Goal: Information Seeking & Learning: Check status

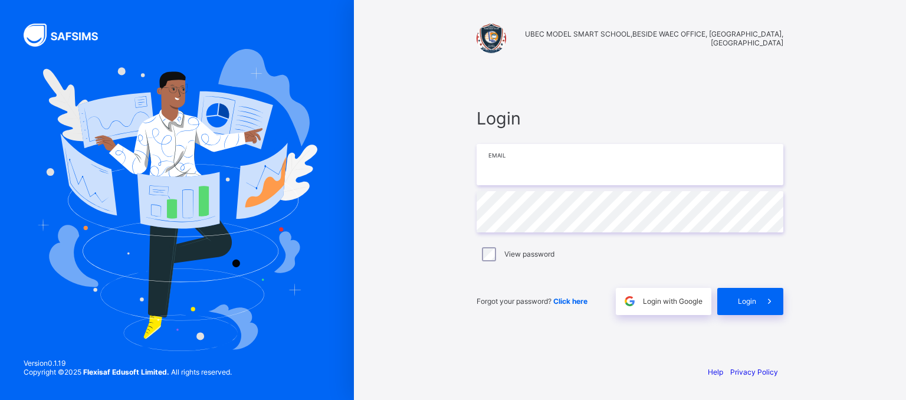
type input "**********"
click at [737, 295] on div "Login" at bounding box center [750, 301] width 66 height 27
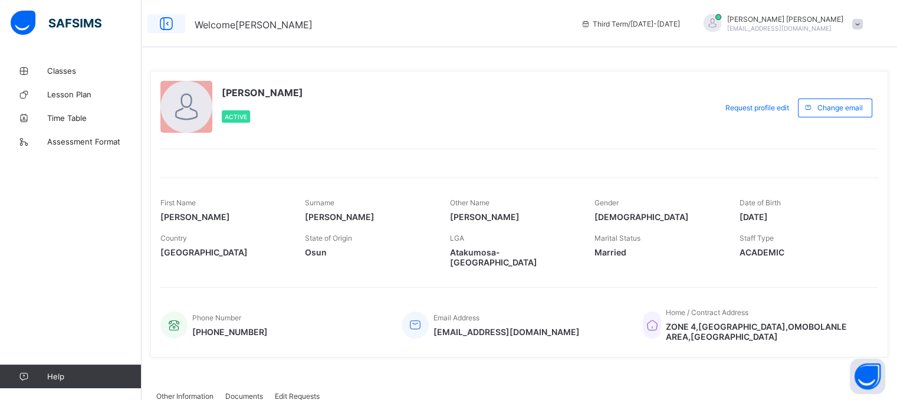
click at [167, 24] on icon at bounding box center [166, 23] width 20 height 17
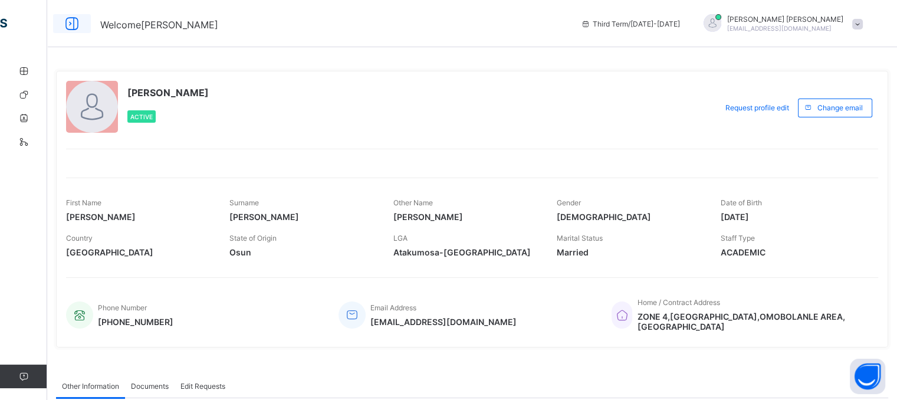
click at [73, 21] on icon at bounding box center [72, 23] width 20 height 17
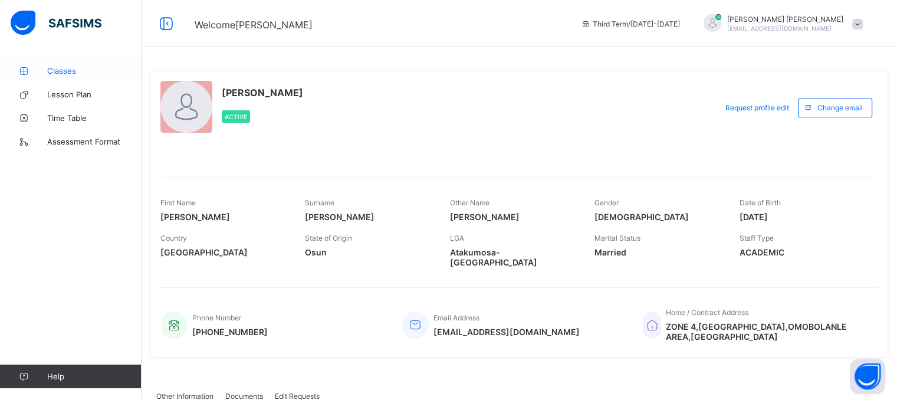
click at [73, 70] on span "Classes" at bounding box center [94, 70] width 94 height 9
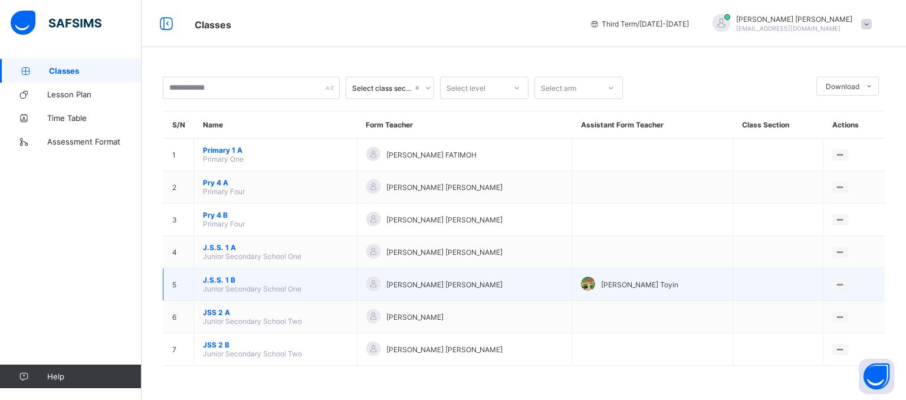
click at [546, 293] on div "[PERSON_NAME] [PERSON_NAME]" at bounding box center [464, 285] width 197 height 16
click at [837, 296] on ul "View Class" at bounding box center [815, 307] width 65 height 22
click at [834, 310] on div "View Class" at bounding box center [824, 307] width 37 height 12
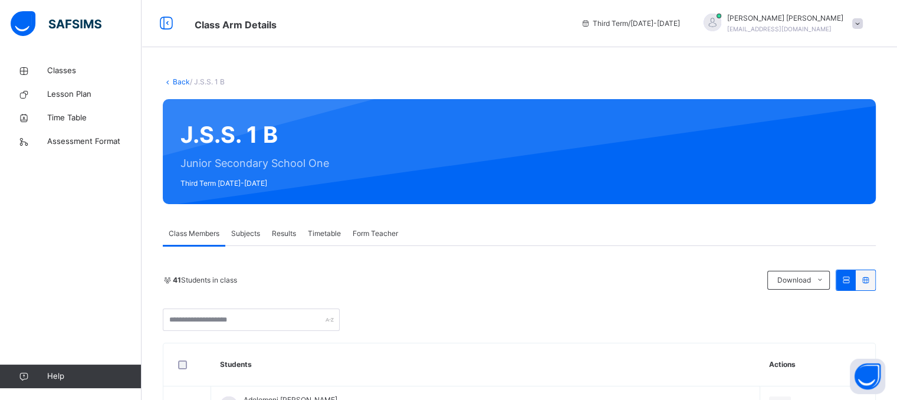
click at [287, 234] on span "Results" at bounding box center [284, 233] width 24 height 11
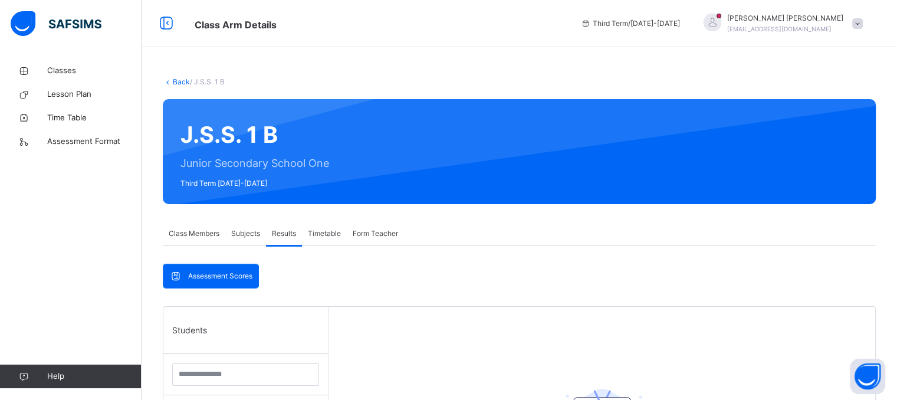
click at [232, 275] on span "Assessment Scores" at bounding box center [220, 276] width 64 height 11
click at [889, 248] on div "Back / J.S.S. 1 B J.S.S. 1 B Junior Secondary School One Third Term [DATE]-[DAT…" at bounding box center [520, 401] width 756 height 684
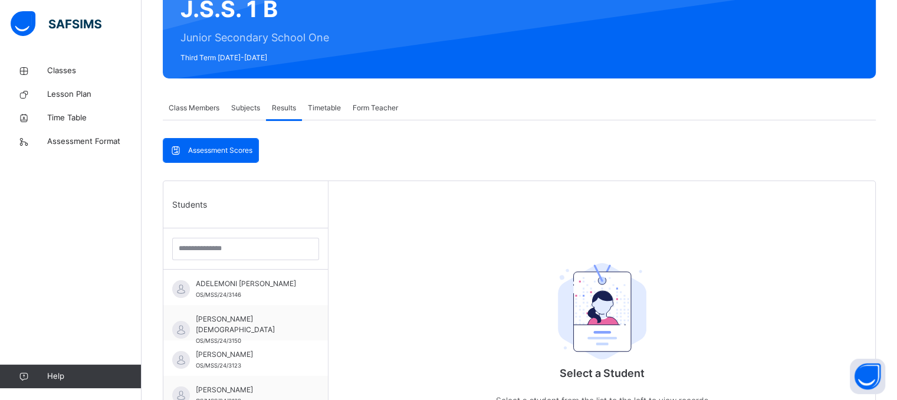
scroll to position [165, 0]
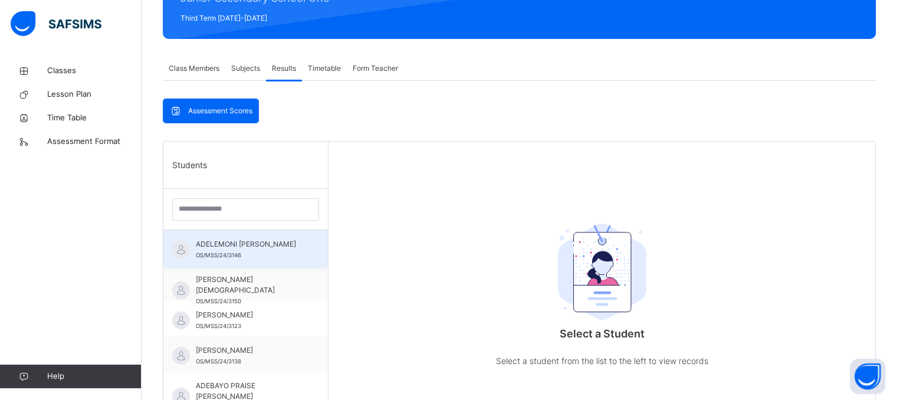
click at [228, 253] on span "OS/MSS/24/3146" at bounding box center [218, 255] width 45 height 6
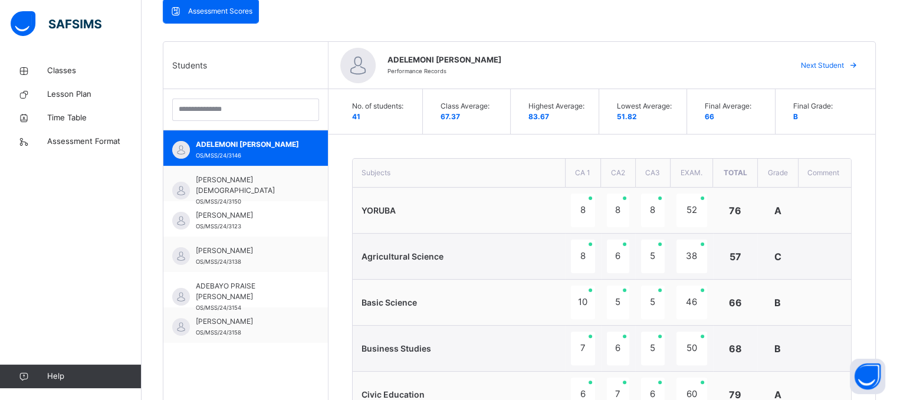
scroll to position [255, 0]
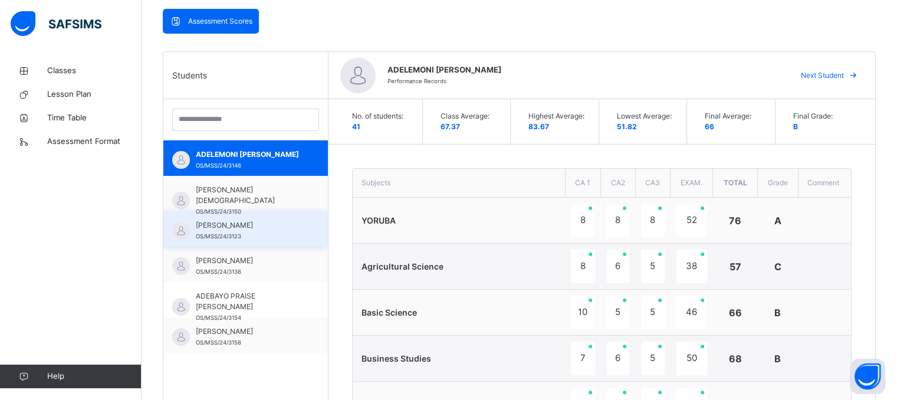
click at [261, 229] on span "[PERSON_NAME]" at bounding box center [249, 225] width 106 height 11
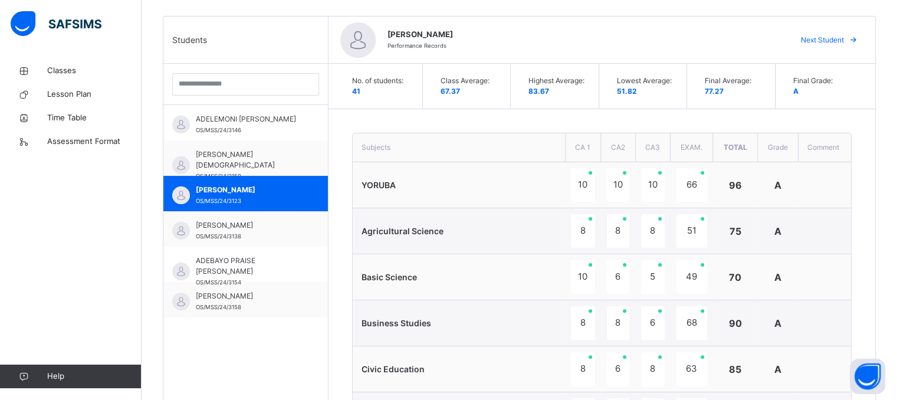
scroll to position [291, 0]
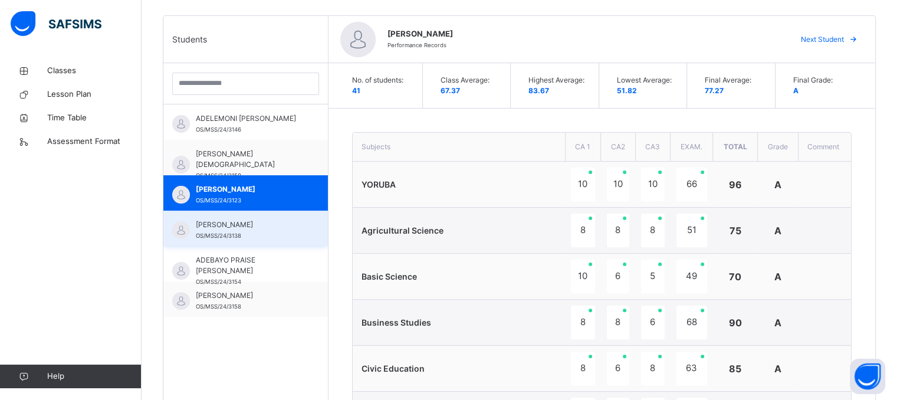
click at [278, 225] on span "[PERSON_NAME]" at bounding box center [249, 224] width 106 height 11
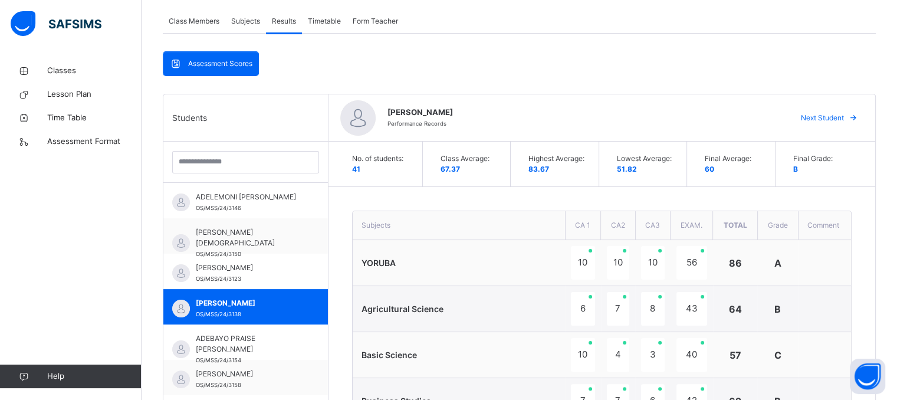
scroll to position [260, 0]
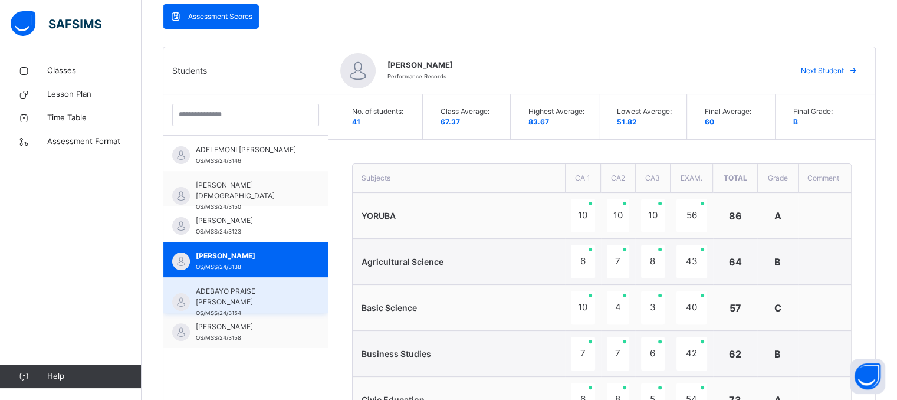
click at [278, 302] on span "ADEBAYO PRAISE [PERSON_NAME]" at bounding box center [249, 296] width 106 height 21
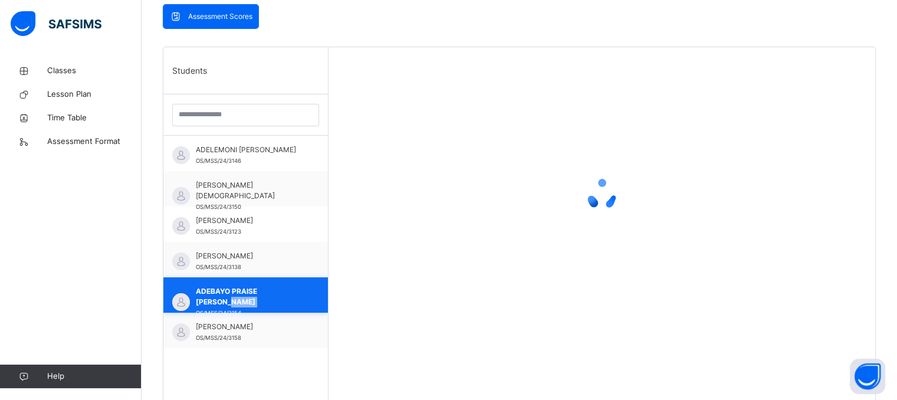
click at [278, 302] on span "ADEBAYO PRAISE [PERSON_NAME]" at bounding box center [249, 296] width 106 height 21
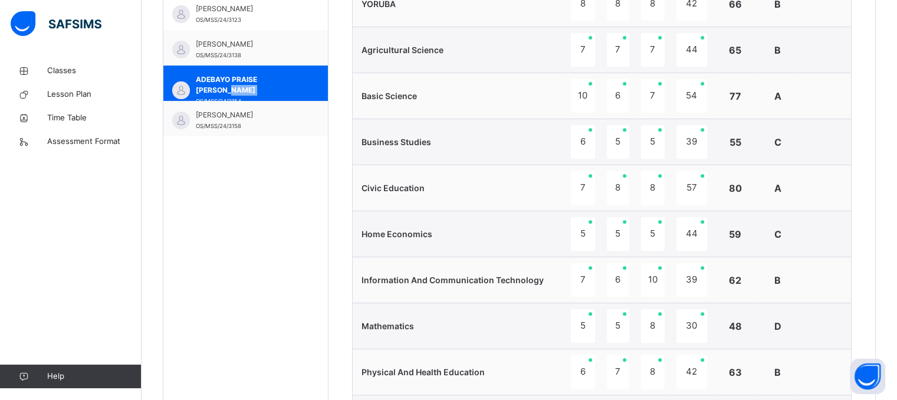
scroll to position [467, 0]
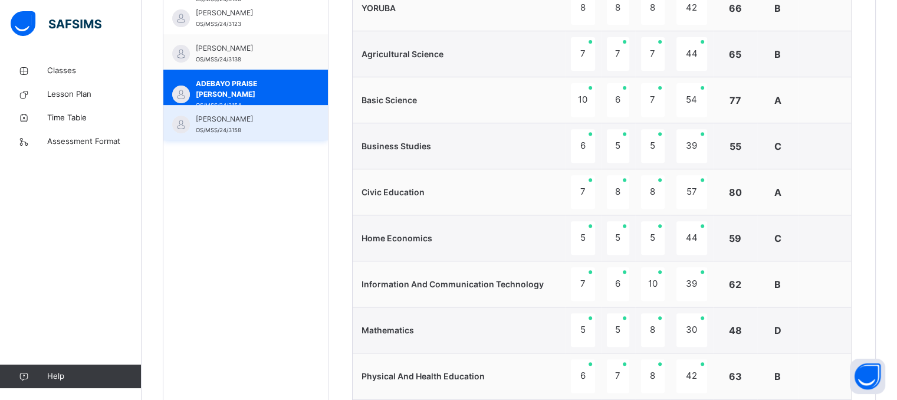
click at [257, 122] on span "[PERSON_NAME]" at bounding box center [249, 119] width 106 height 11
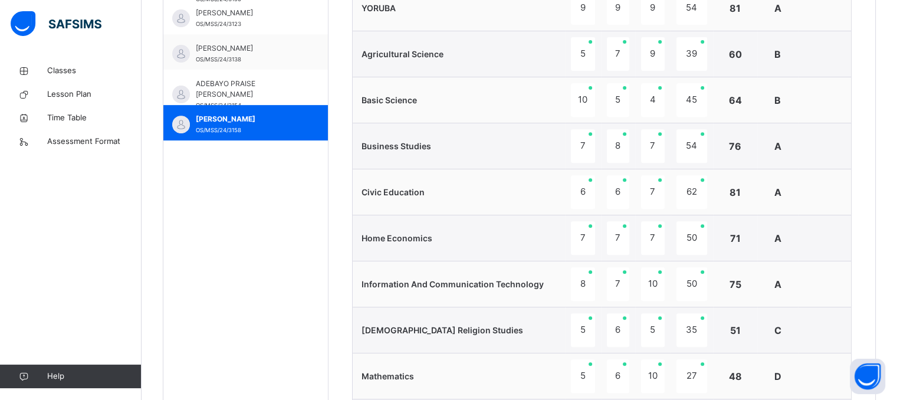
click at [323, 163] on div "Students [PERSON_NAME] [PERSON_NAME] OS/MSS/24/3146 [PERSON_NAME][DEMOGRAPHIC_D…" at bounding box center [245, 213] width 165 height 746
click at [266, 121] on span "[PERSON_NAME]" at bounding box center [249, 119] width 106 height 11
click at [335, 199] on div "No. of students: 41 Class Average: 67.37 Highest Average: 83.67 Lowest Average:…" at bounding box center [602, 236] width 547 height 698
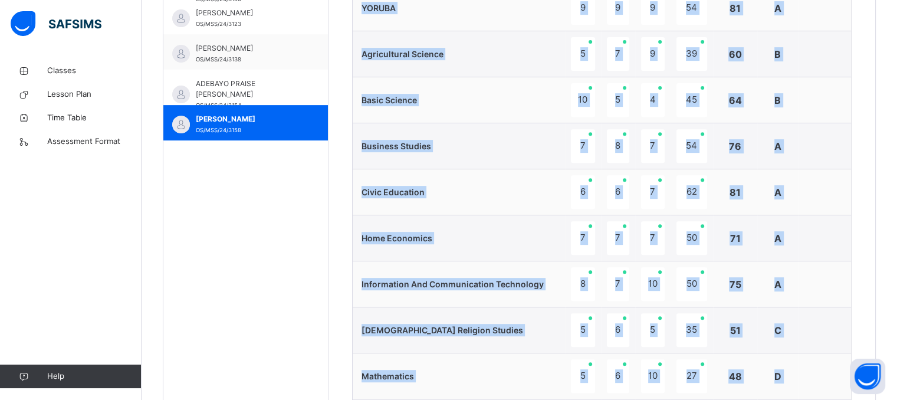
click at [335, 199] on div "No. of students: 41 Class Average: 67.37 Highest Average: 83.67 Lowest Average:…" at bounding box center [602, 236] width 547 height 698
click at [334, 202] on div "No. of students: 41 Class Average: 67.37 Highest Average: 83.67 Lowest Average:…" at bounding box center [602, 236] width 547 height 698
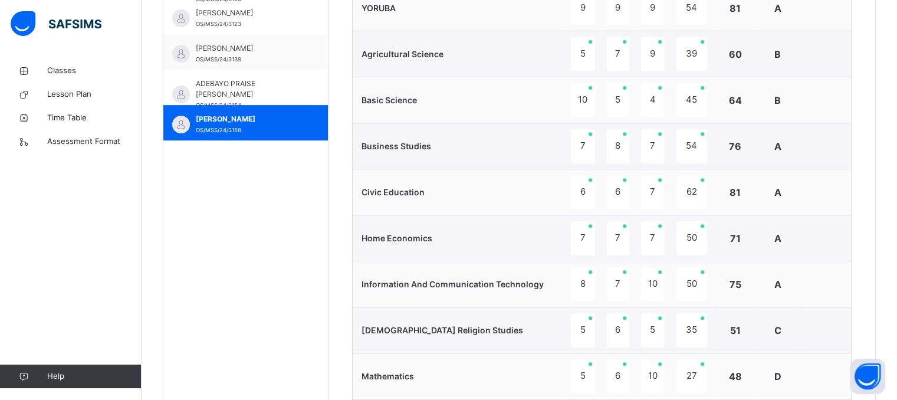
click at [340, 21] on div "No. of students: 41 Class Average: 67.37 Highest Average: 83.67 Lowest Average:…" at bounding box center [602, 236] width 547 height 698
click at [333, 8] on div "No. of students: 41 Class Average: 67.37 Highest Average: 83.67 Lowest Average:…" at bounding box center [602, 236] width 547 height 698
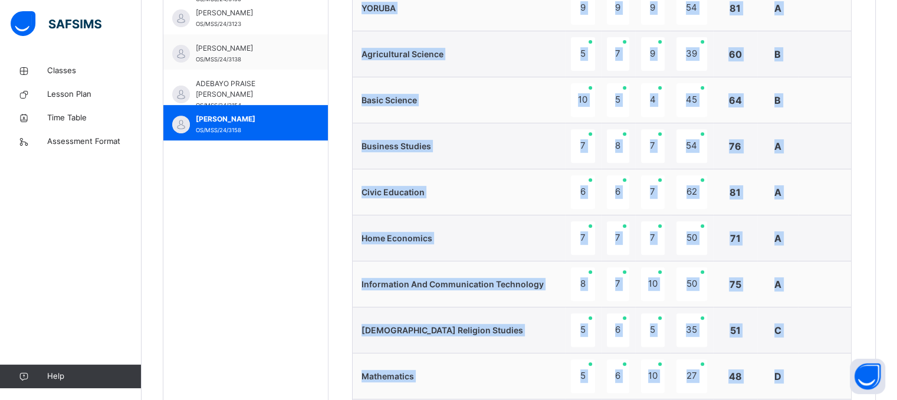
click at [333, 8] on div "No. of students: 41 Class Average: 67.37 Highest Average: 83.67 Lowest Average:…" at bounding box center [602, 236] width 547 height 698
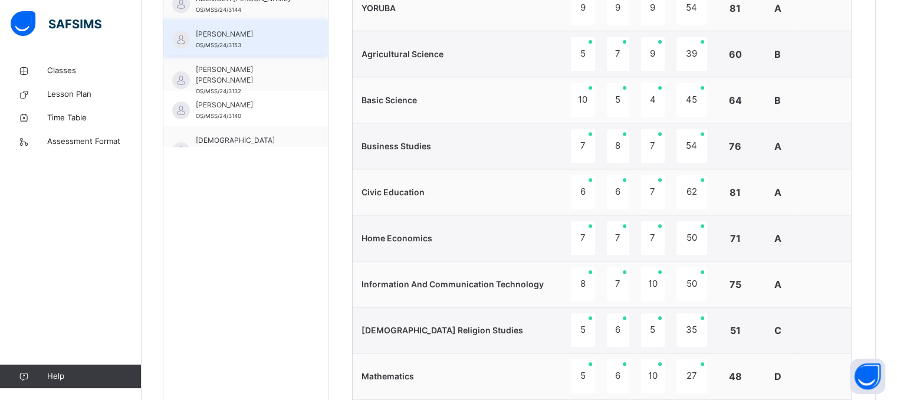
click at [257, 40] on span "[PERSON_NAME]" at bounding box center [249, 34] width 106 height 11
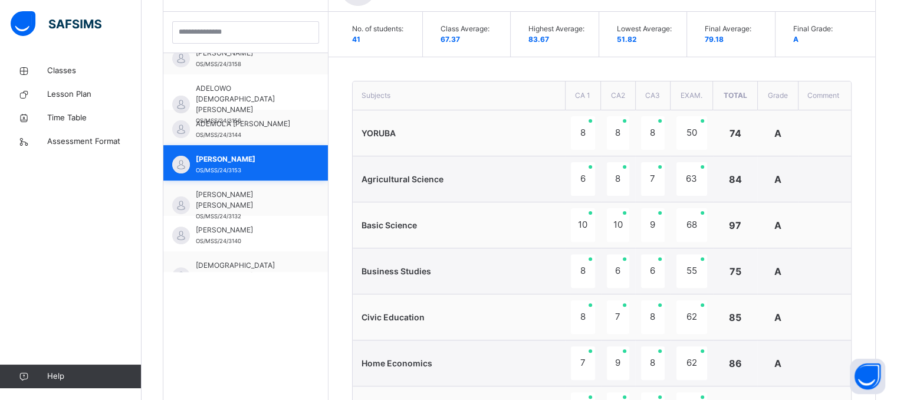
scroll to position [467, 0]
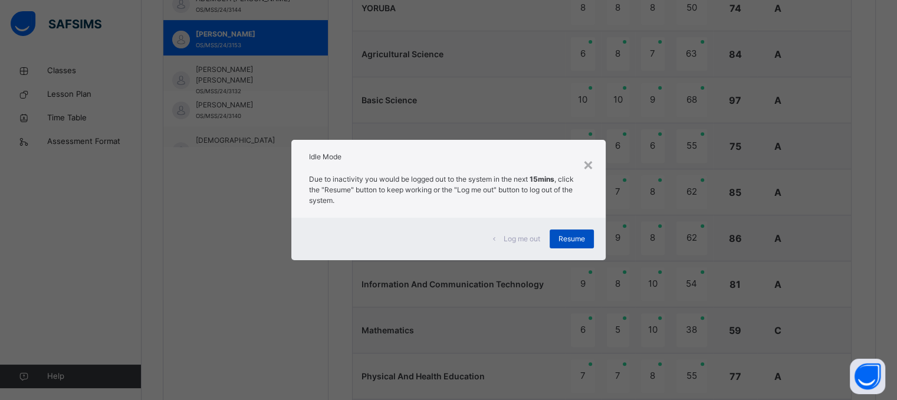
click at [579, 242] on span "Resume" at bounding box center [572, 239] width 27 height 11
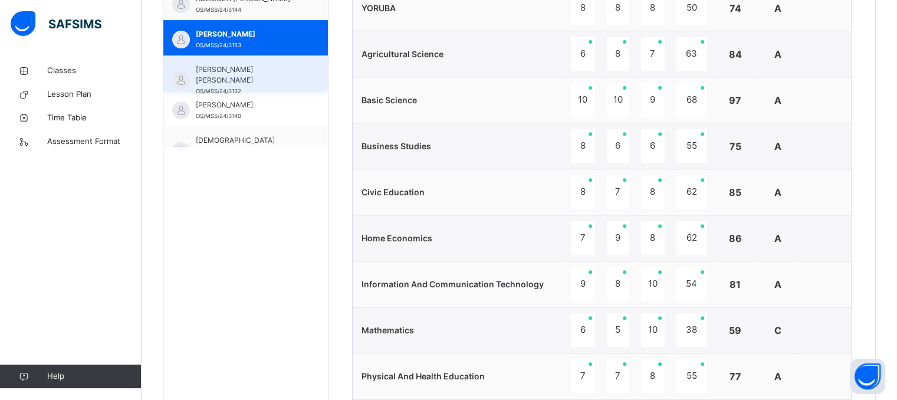
click at [263, 74] on span "[PERSON_NAME] [PERSON_NAME]" at bounding box center [249, 74] width 106 height 21
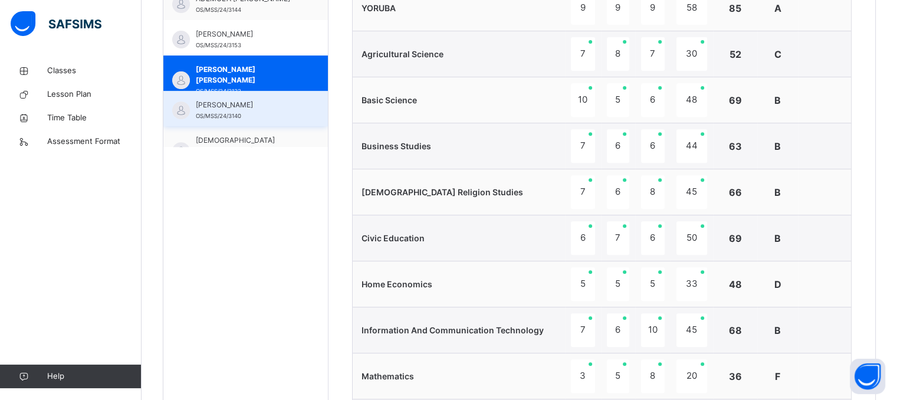
click at [269, 110] on div "[PERSON_NAME] OS/MSS/24/3140" at bounding box center [249, 110] width 106 height 21
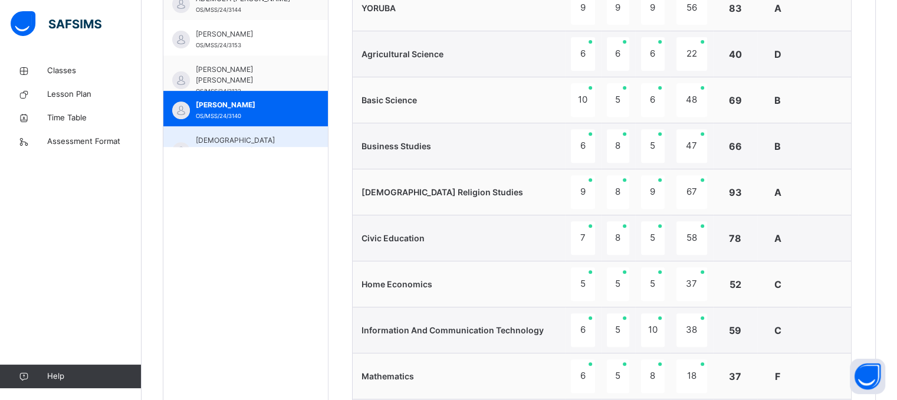
click at [277, 137] on span "[DEMOGRAPHIC_DATA][PERSON_NAME]" at bounding box center [249, 145] width 106 height 21
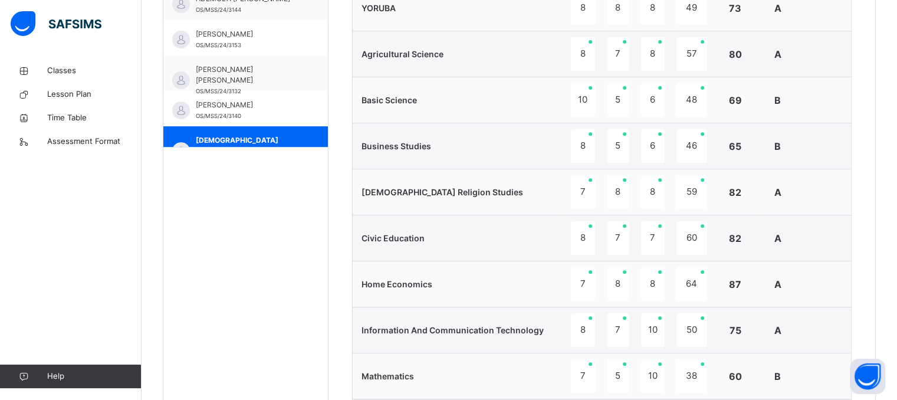
click at [321, 147] on div "Students [PERSON_NAME] [PERSON_NAME] OS/MSS/24/3146 [PERSON_NAME][DEMOGRAPHIC_D…" at bounding box center [245, 213] width 165 height 746
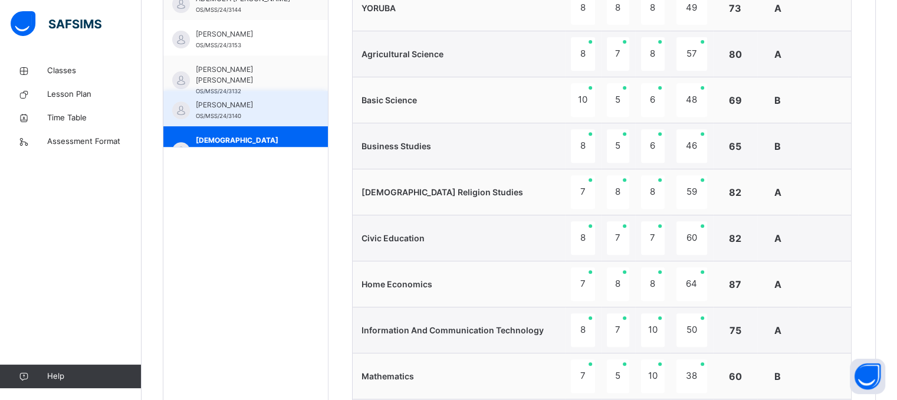
click at [264, 104] on span "[PERSON_NAME]" at bounding box center [249, 105] width 106 height 11
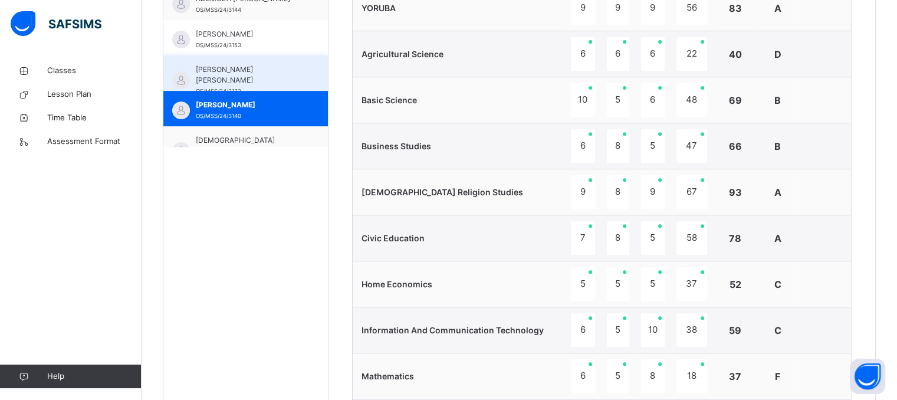
click at [245, 71] on span "[PERSON_NAME] [PERSON_NAME]" at bounding box center [249, 74] width 106 height 21
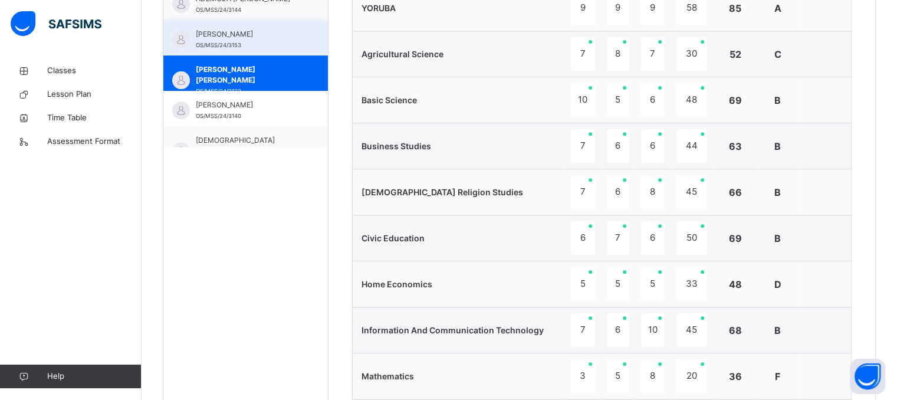
click at [234, 34] on span "[PERSON_NAME]" at bounding box center [249, 34] width 106 height 11
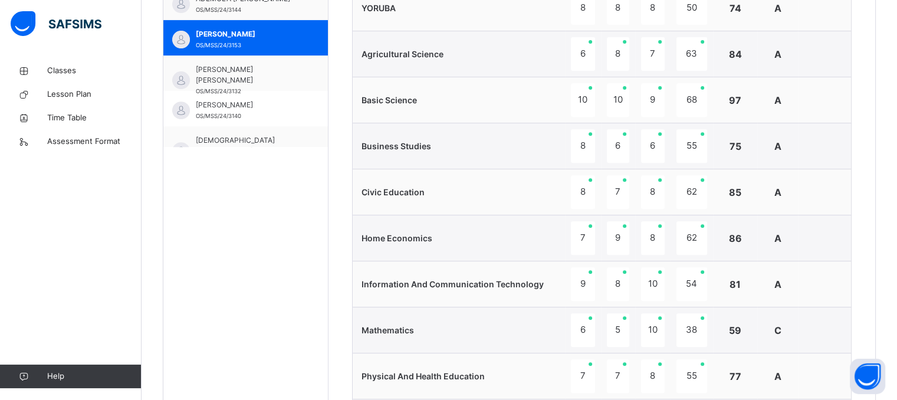
scroll to position [382, 0]
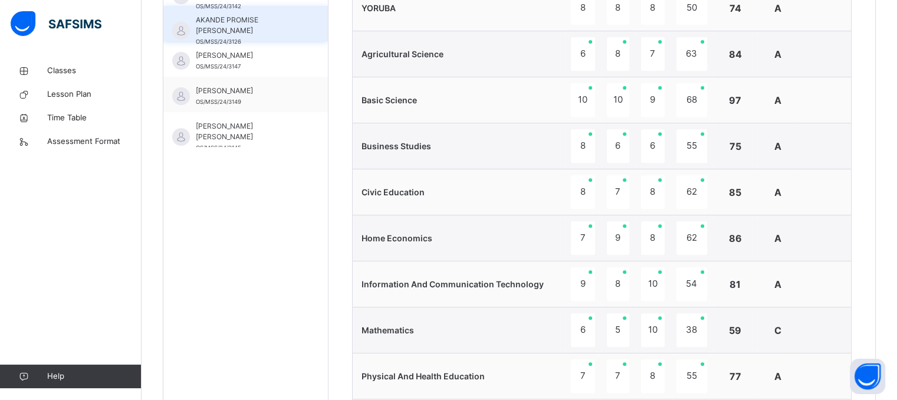
click at [276, 19] on span "AKANDE PROMISE [PERSON_NAME]" at bounding box center [249, 25] width 106 height 21
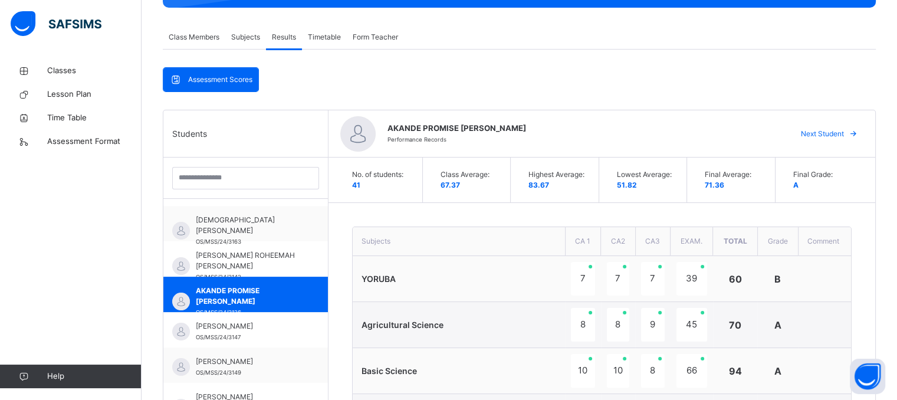
scroll to position [228, 0]
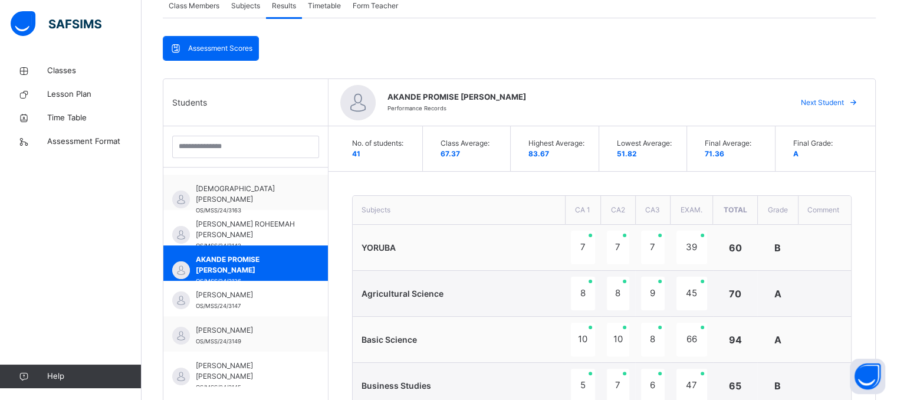
drag, startPoint x: 707, startPoint y: 58, endPoint x: 857, endPoint y: 228, distance: 226.1
click at [851, 228] on td at bounding box center [824, 248] width 53 height 46
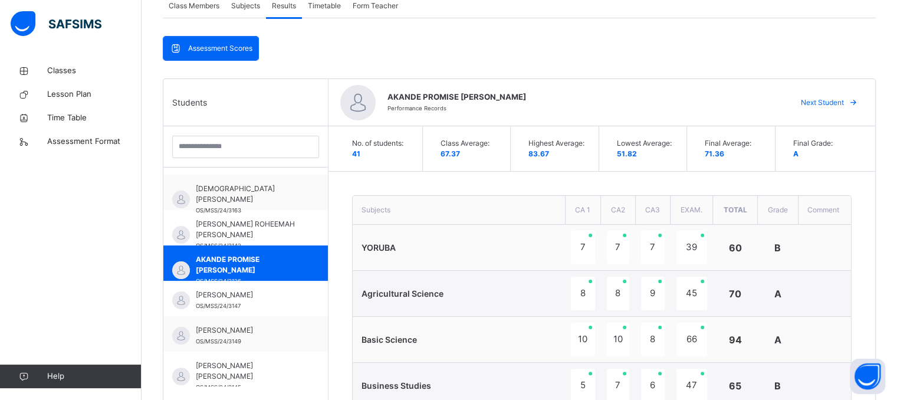
click at [818, 216] on th "Comment" at bounding box center [824, 210] width 53 height 29
click at [891, 201] on div "Back / J.S.S. 1 B J.S.S. 1 B Junior Secondary School One Third Term [DATE]-[DAT…" at bounding box center [520, 322] width 756 height 983
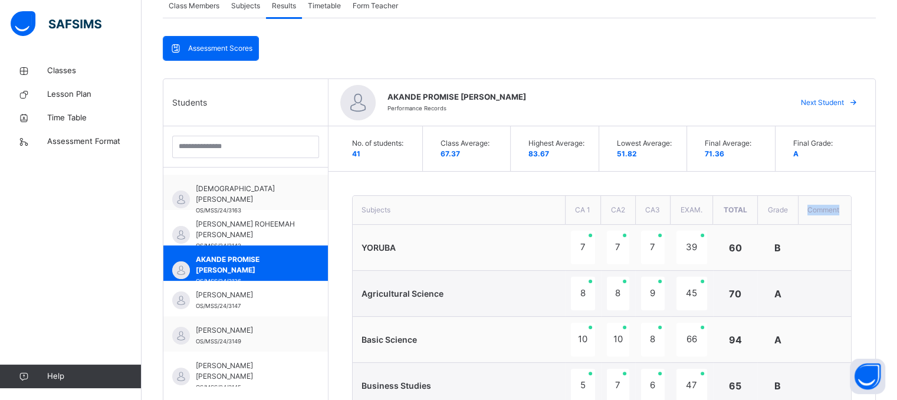
click at [893, 45] on div "Back / J.S.S. 1 B J.S.S. 1 B Junior Secondary School One Third Term [DATE]-[DAT…" at bounding box center [520, 322] width 756 height 983
drag, startPoint x: 893, startPoint y: 45, endPoint x: 905, endPoint y: 77, distance: 34.7
click at [897, 77] on html "Class Arm Details Third Term / [DATE]-[DATE] [PERSON_NAME] [EMAIL_ADDRESS][DOMA…" at bounding box center [448, 293] width 897 height 1042
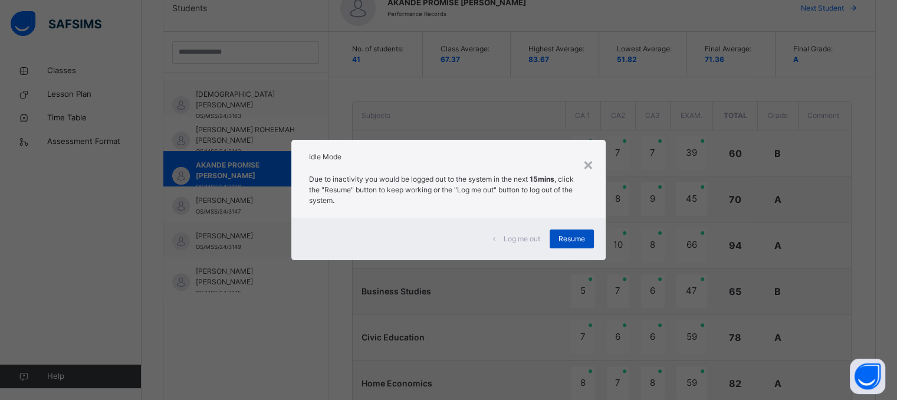
click at [575, 239] on span "Resume" at bounding box center [572, 239] width 27 height 11
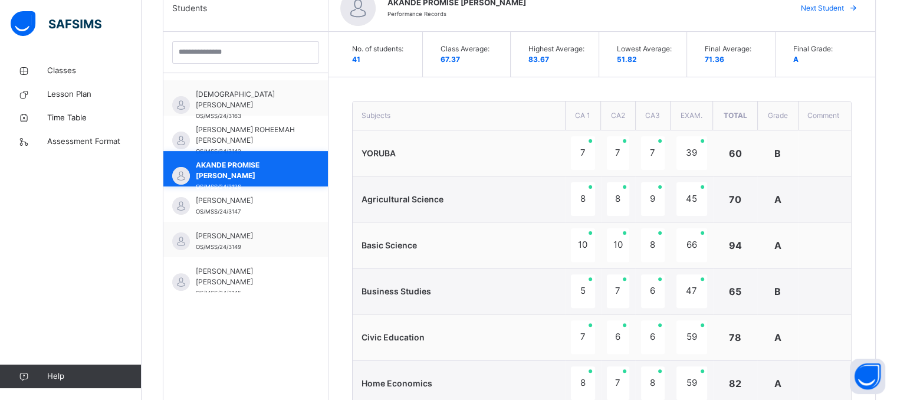
click at [279, 169] on span "AKANDE PROMISE [PERSON_NAME]" at bounding box center [249, 170] width 106 height 21
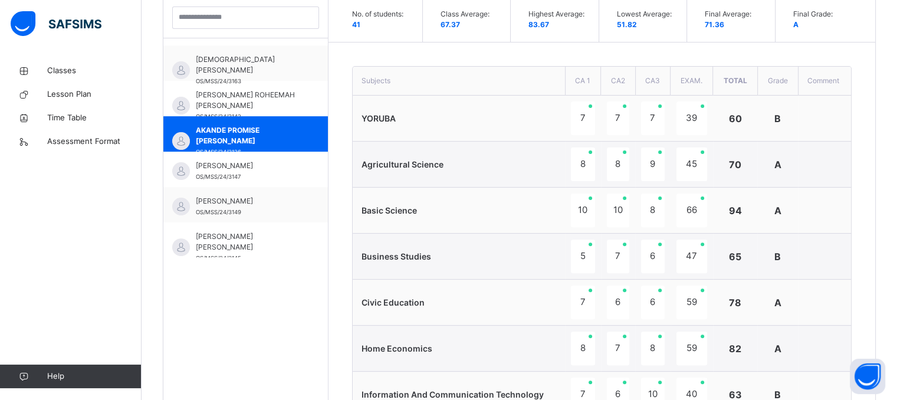
scroll to position [302, 0]
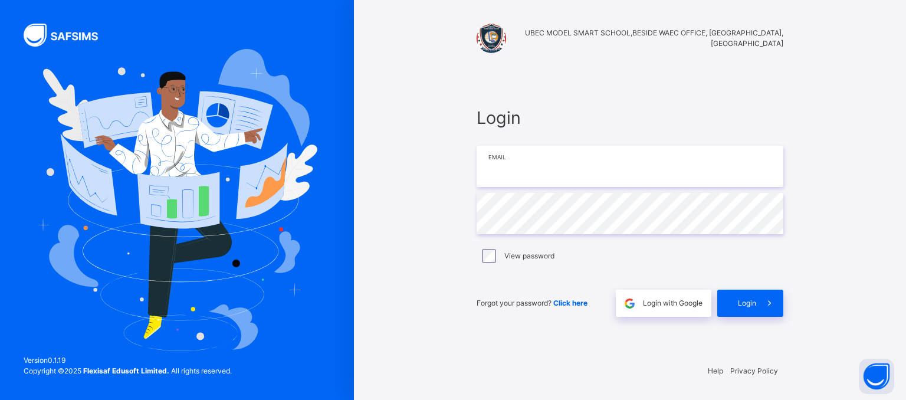
type input "**********"
click at [762, 303] on span at bounding box center [769, 303] width 27 height 27
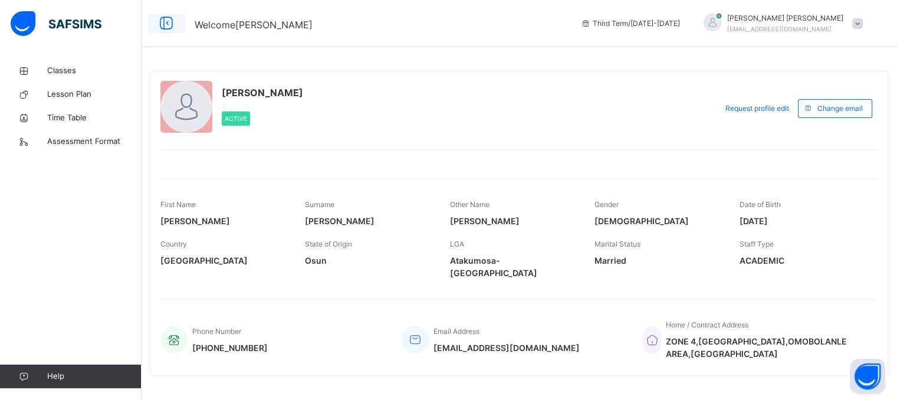
click at [170, 27] on icon at bounding box center [166, 23] width 20 height 21
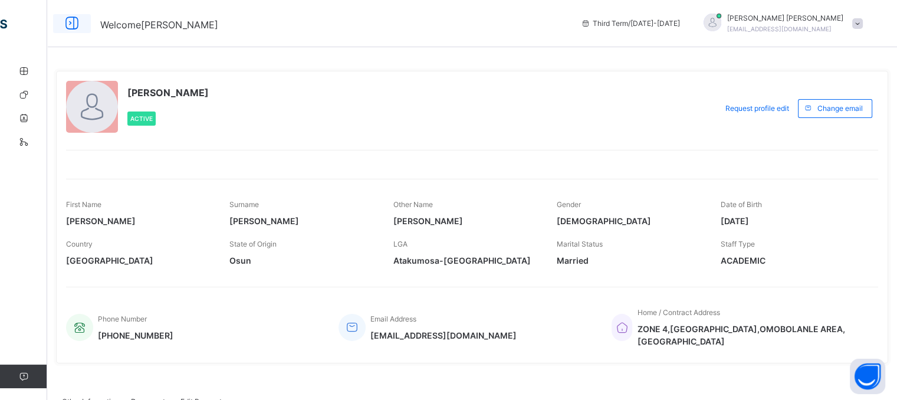
click at [170, 27] on span "Welcome [PERSON_NAME]" at bounding box center [159, 25] width 118 height 12
click at [70, 24] on icon at bounding box center [72, 23] width 20 height 21
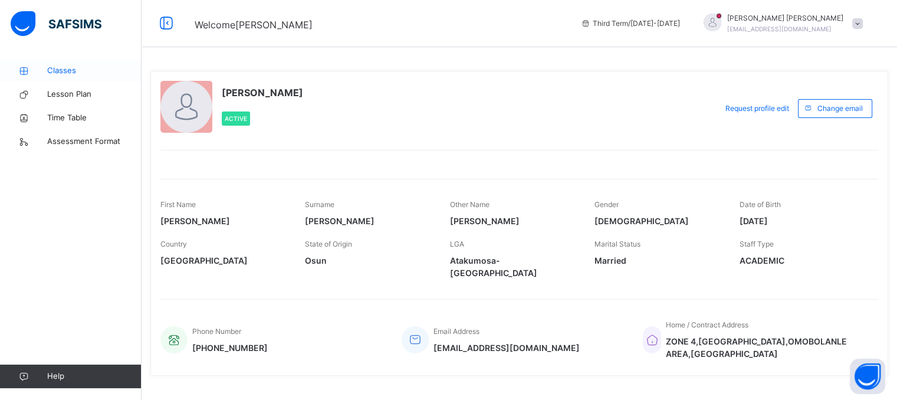
click at [68, 75] on span "Classes" at bounding box center [94, 71] width 94 height 12
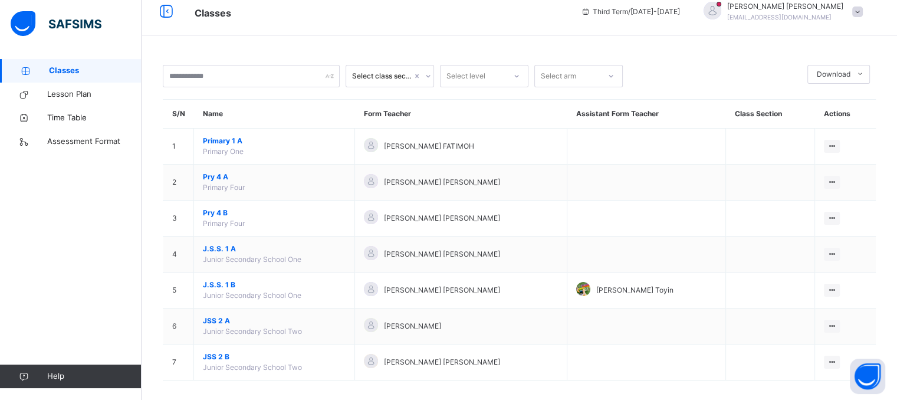
scroll to position [21, 0]
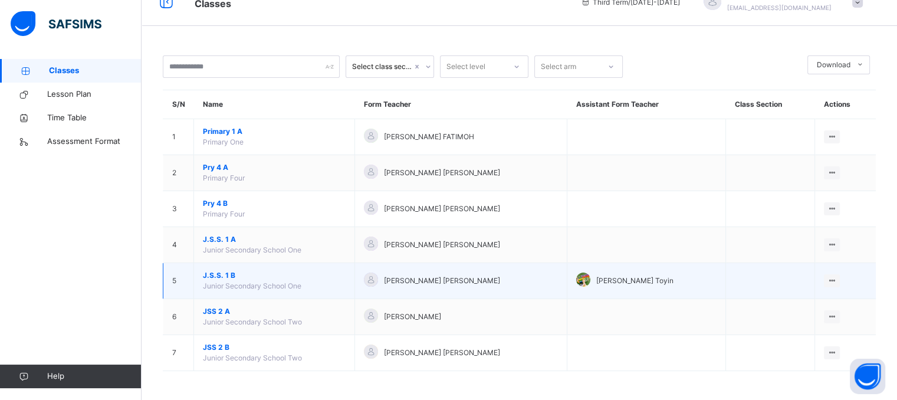
click at [316, 284] on td "J.S.S. 1 B Junior Secondary School One" at bounding box center [274, 281] width 161 height 36
click at [831, 305] on div "View Class" at bounding box center [816, 304] width 37 height 12
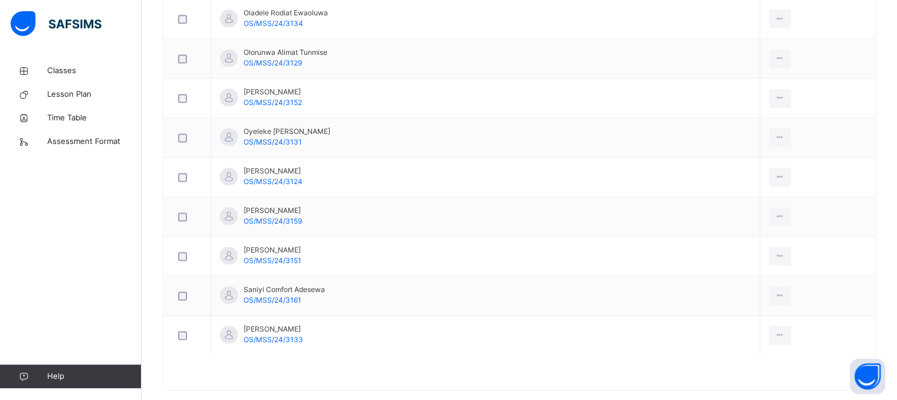
scroll to position [1666, 0]
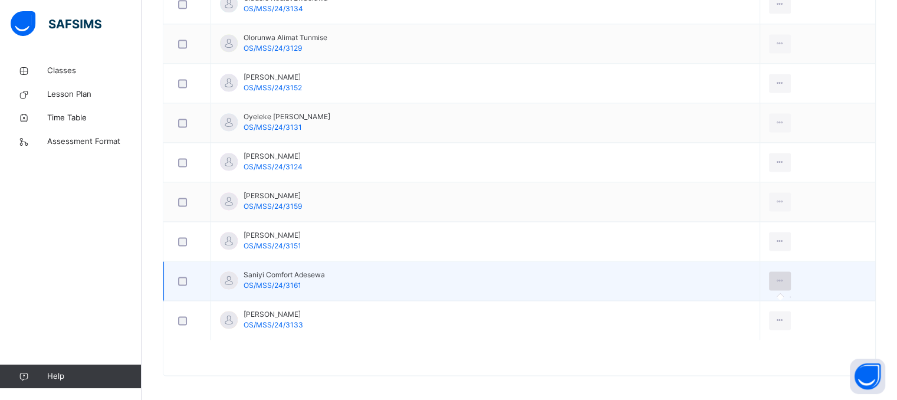
click at [775, 275] on icon at bounding box center [780, 280] width 10 height 11
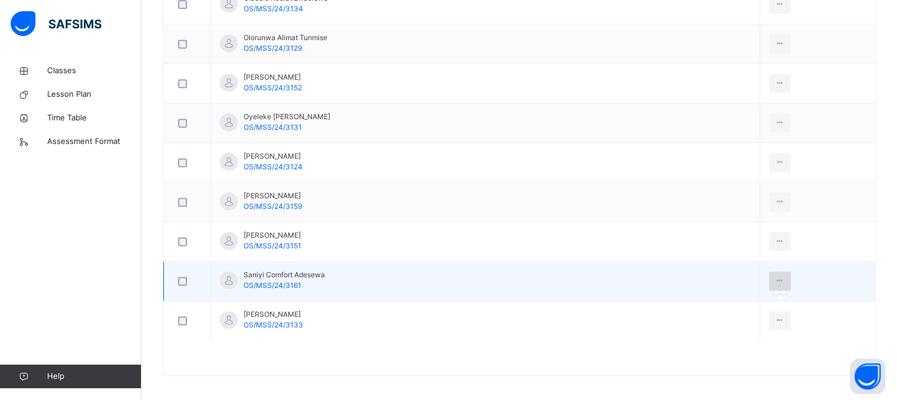
click at [775, 275] on icon at bounding box center [780, 280] width 10 height 11
click at [356, 272] on td "Saniyi Comfort Adesewa OS/MSS/24/3161" at bounding box center [485, 281] width 549 height 40
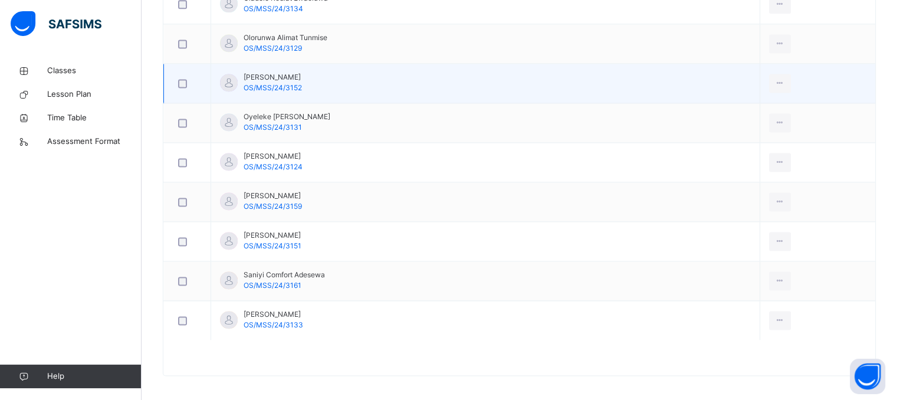
click at [482, 86] on td "[PERSON_NAME] OS/MSS/24/3152" at bounding box center [485, 84] width 549 height 40
click at [775, 79] on icon at bounding box center [780, 83] width 10 height 11
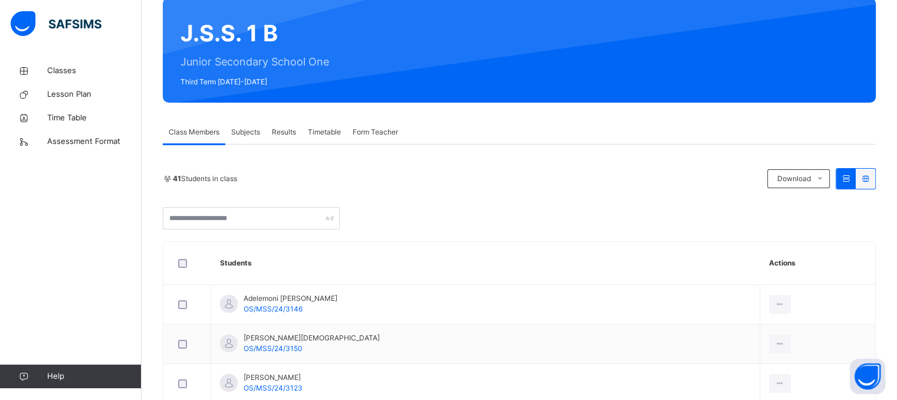
scroll to position [0, 0]
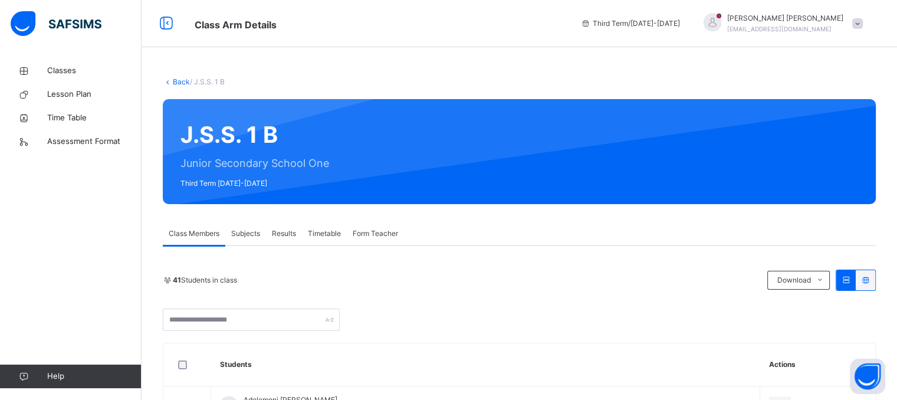
click at [287, 236] on span "Results" at bounding box center [284, 233] width 24 height 11
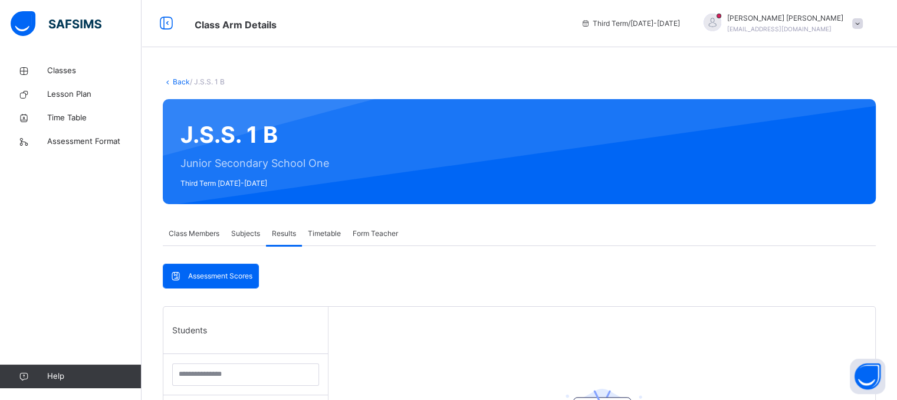
scroll to position [342, 0]
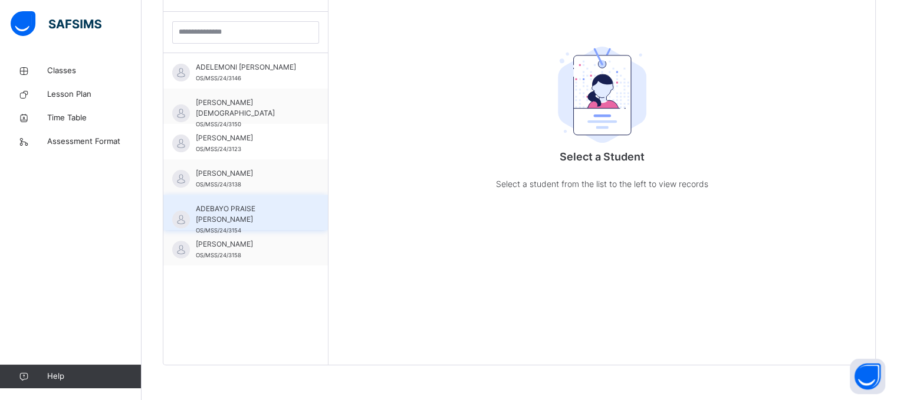
click at [275, 206] on span "ADEBAYO PRAISE [PERSON_NAME]" at bounding box center [249, 214] width 106 height 21
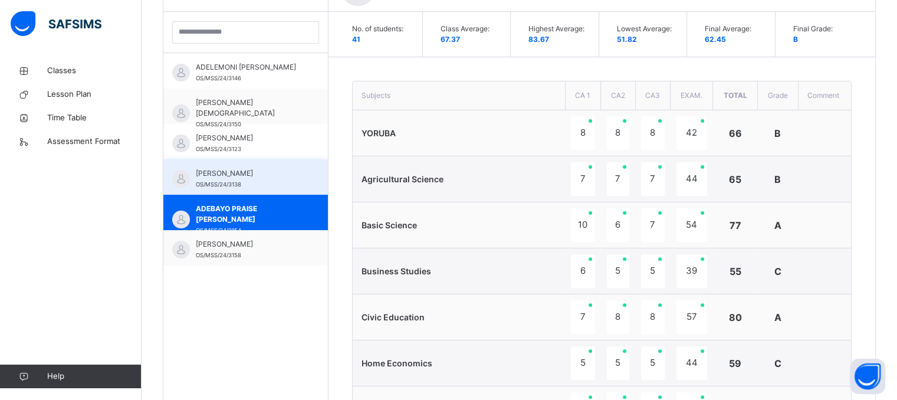
click at [252, 173] on span "[PERSON_NAME]" at bounding box center [249, 173] width 106 height 11
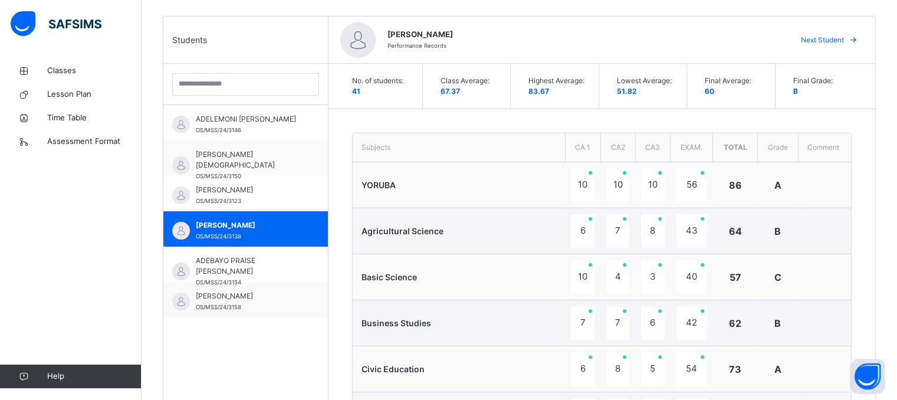
scroll to position [0, 0]
